Goal: Information Seeking & Learning: Learn about a topic

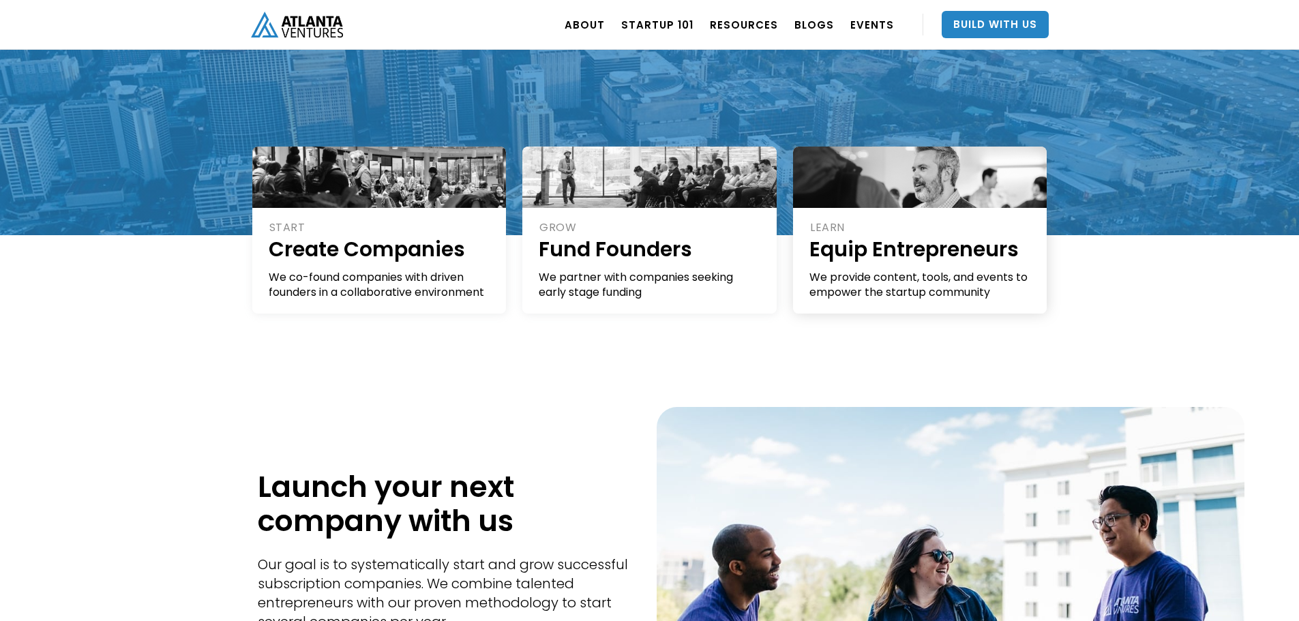
scroll to position [409, 0]
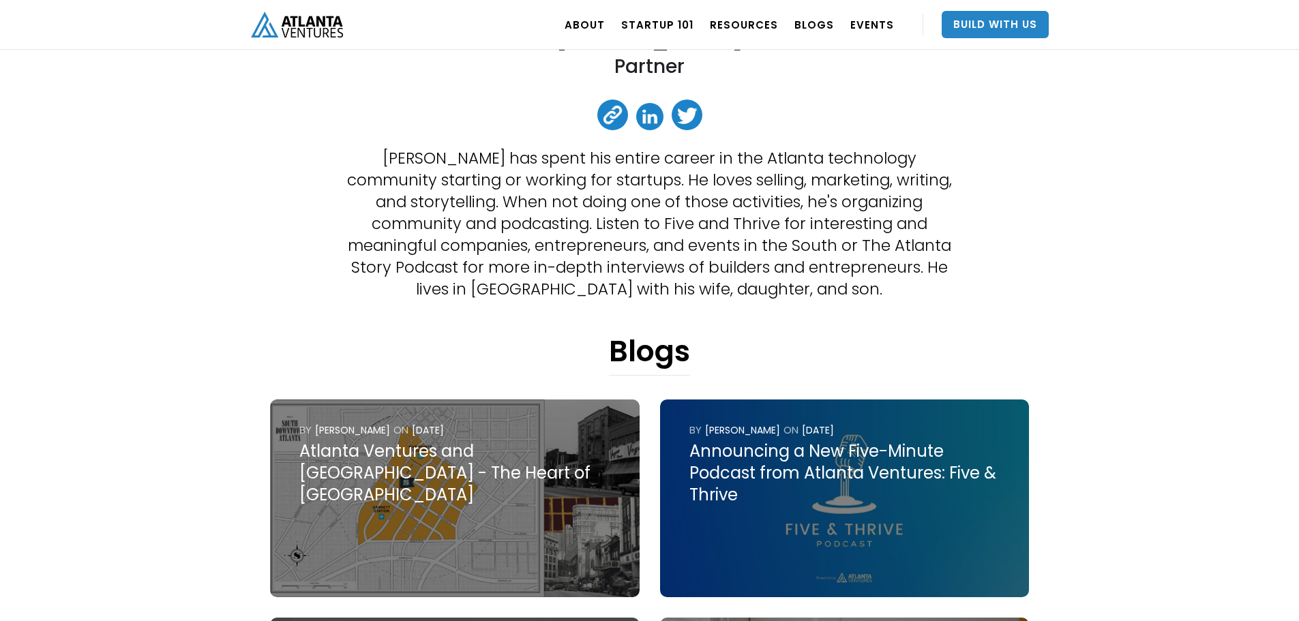
scroll to position [286, 0]
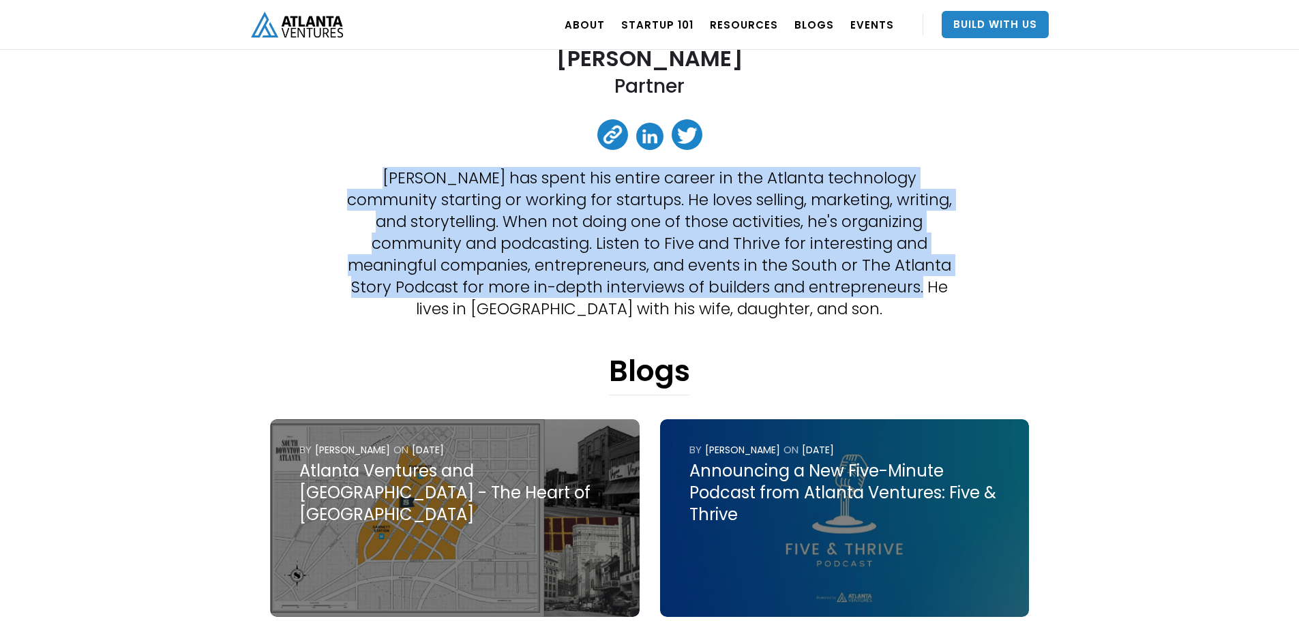
drag, startPoint x: 343, startPoint y: 168, endPoint x: 879, endPoint y: 278, distance: 547.2
click at [879, 278] on div "Jon Birdsong Partner Jon Birdsong has spent his entire career in the Atlanta te…" at bounding box center [650, 525] width 798 height 1495
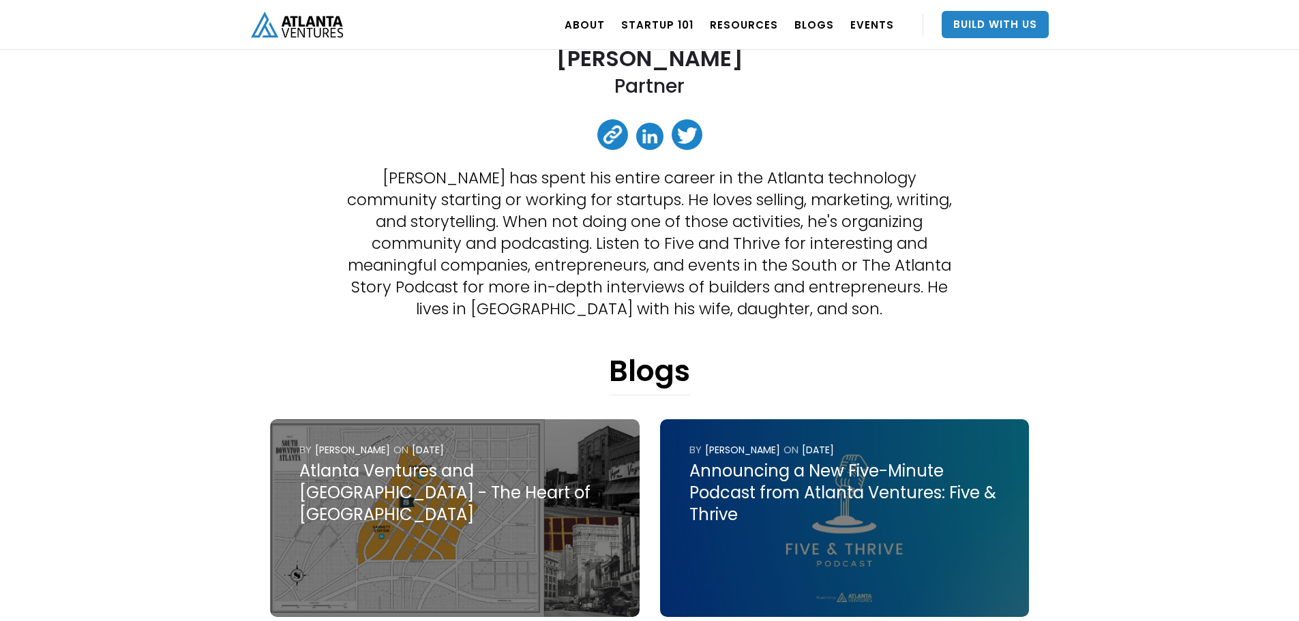
click at [1011, 291] on div "Jon Birdsong Partner Jon Birdsong has spent his entire career in the Atlanta te…" at bounding box center [650, 525] width 798 height 1495
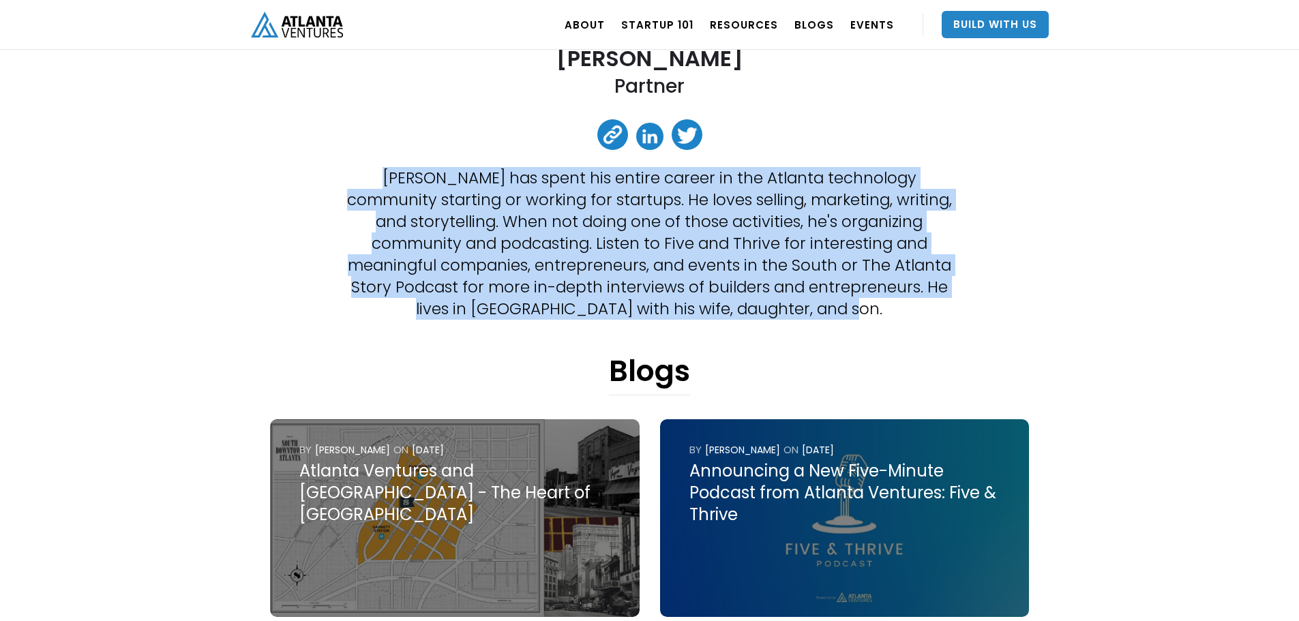
drag, startPoint x: 905, startPoint y: 299, endPoint x: 327, endPoint y: 183, distance: 589.4
click at [327, 183] on div "Jon Birdsong Partner Jon Birdsong has spent his entire career in the Atlanta te…" at bounding box center [650, 525] width 798 height 1495
click at [739, 256] on p "Jon Birdsong has spent his entire career in the Atlanta technology community st…" at bounding box center [649, 243] width 607 height 153
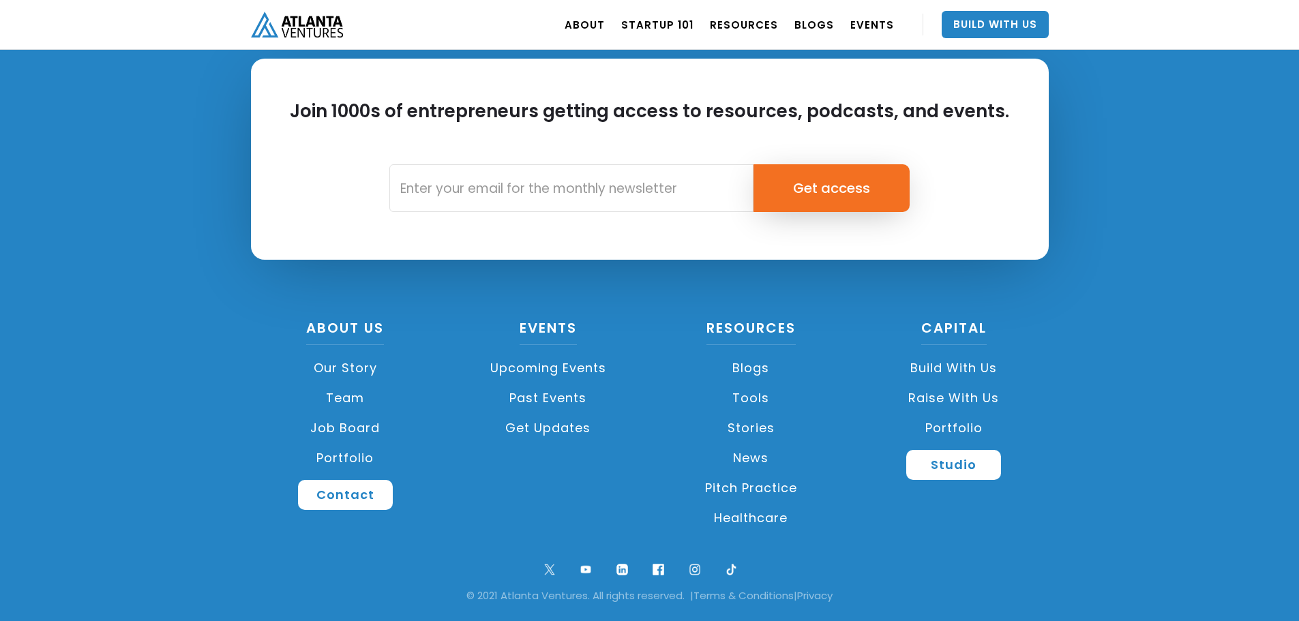
scroll to position [1718, 0]
